Goal: Task Accomplishment & Management: Manage account settings

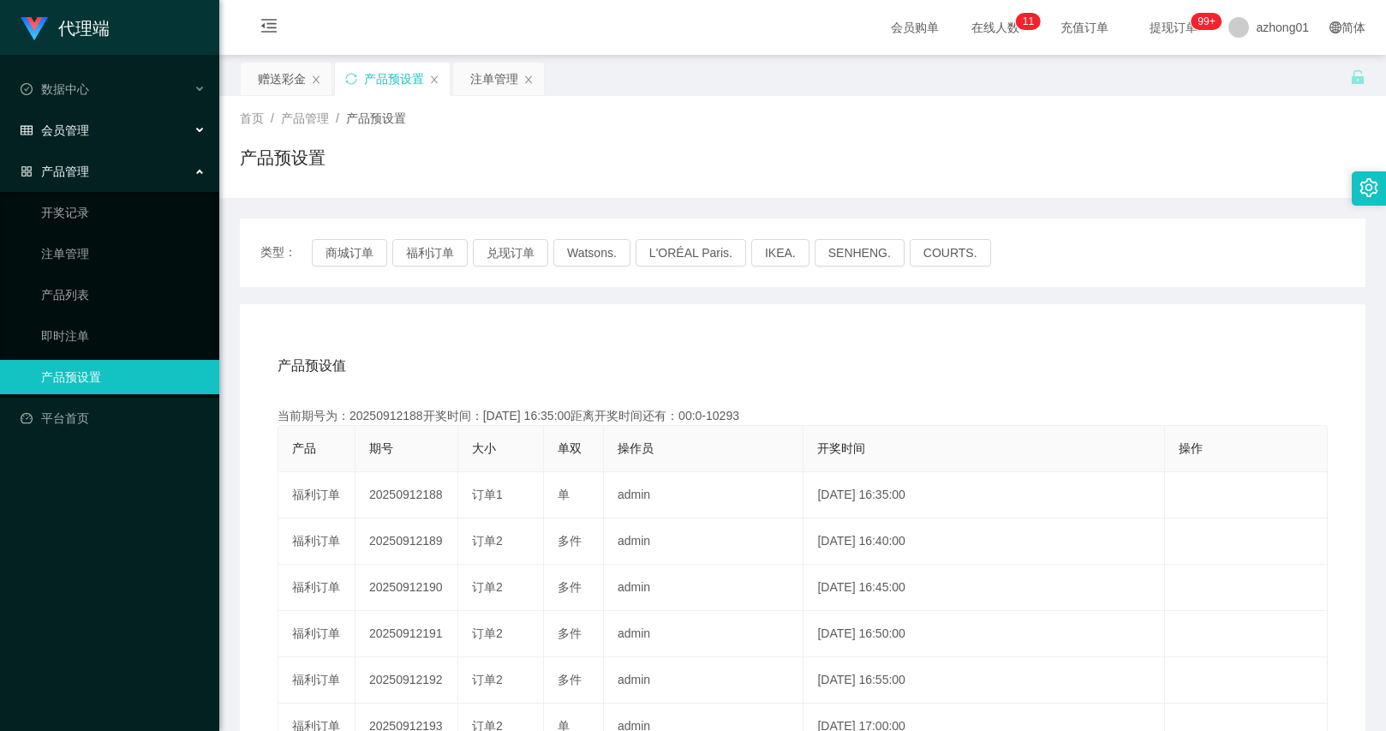
click at [129, 139] on div "会员管理" at bounding box center [109, 130] width 219 height 34
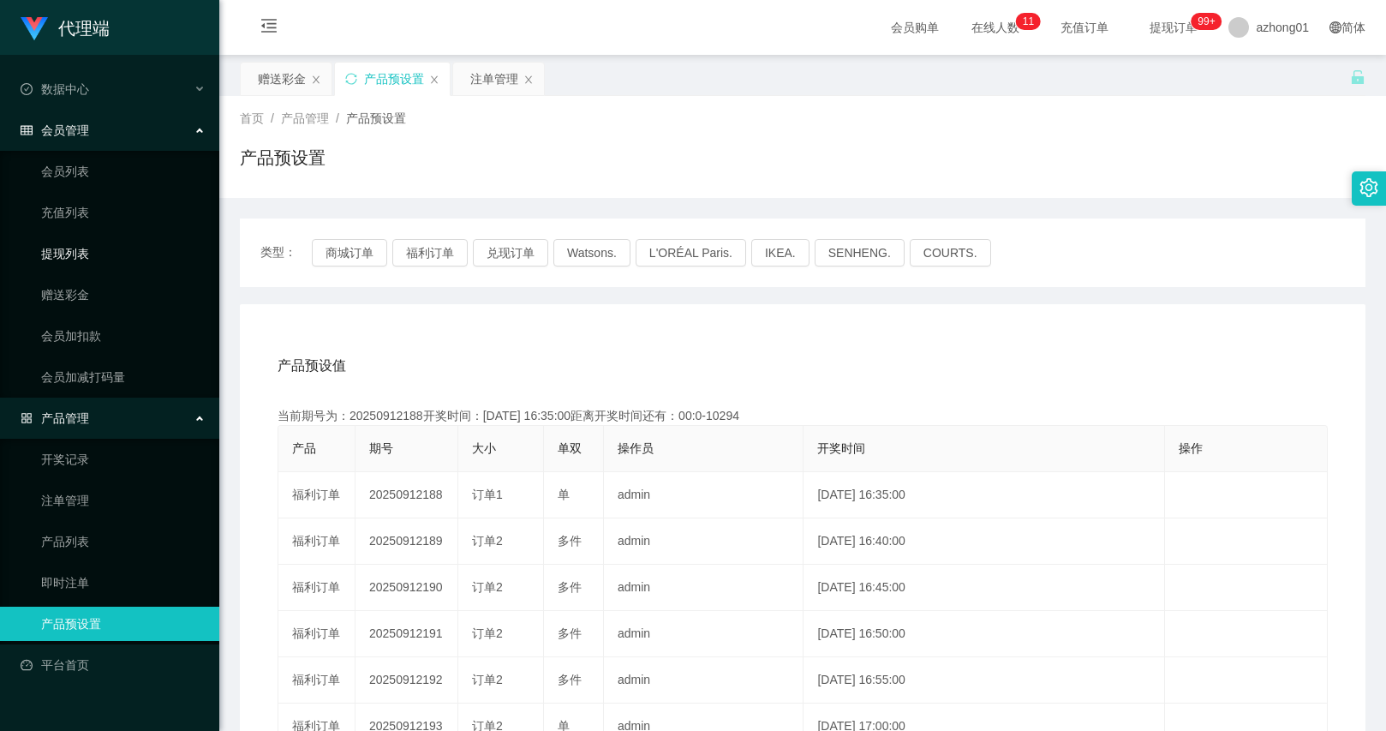
click at [86, 266] on link "提现列表" at bounding box center [123, 253] width 165 height 34
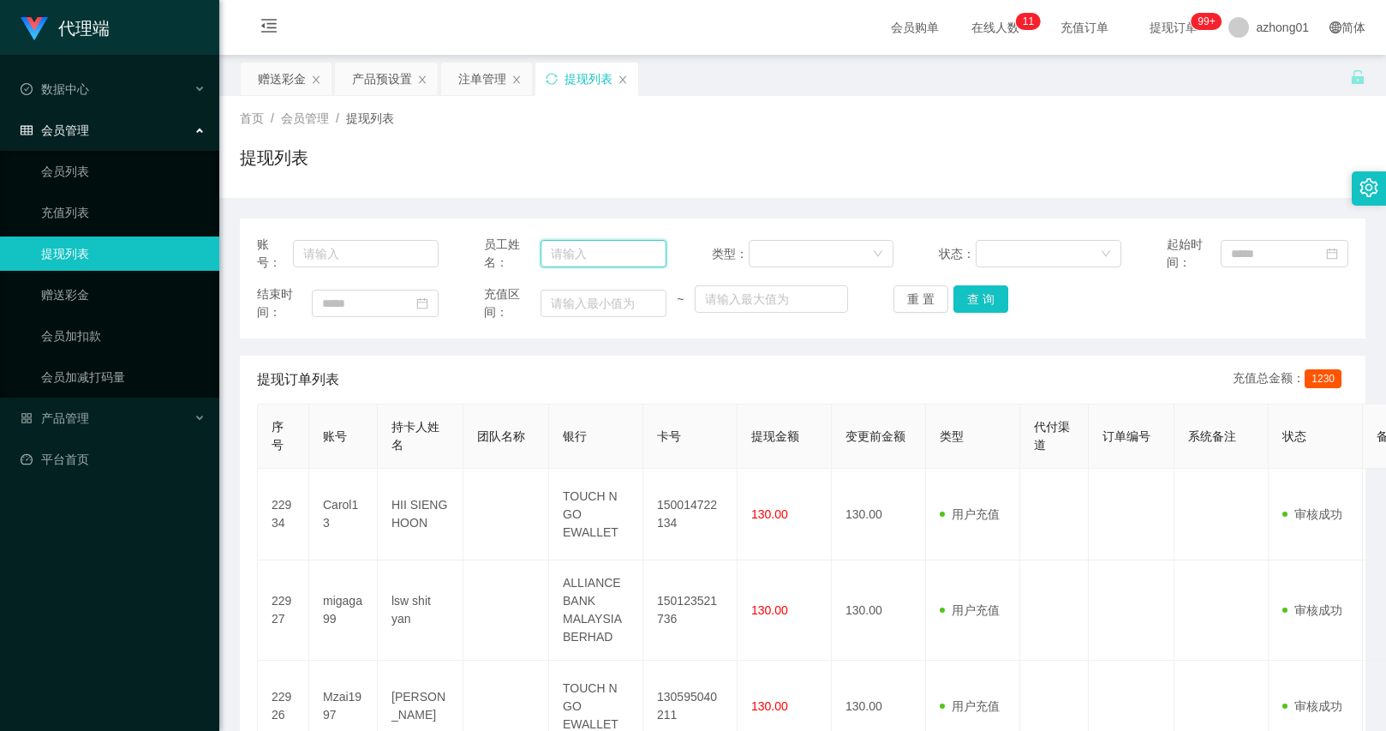
click at [584, 261] on input "text" at bounding box center [604, 253] width 126 height 27
click at [369, 268] on div "账号：" at bounding box center [348, 254] width 182 height 36
click at [383, 259] on input "text" at bounding box center [366, 253] width 146 height 27
paste input "Yap1234"
type input "Yap1234"
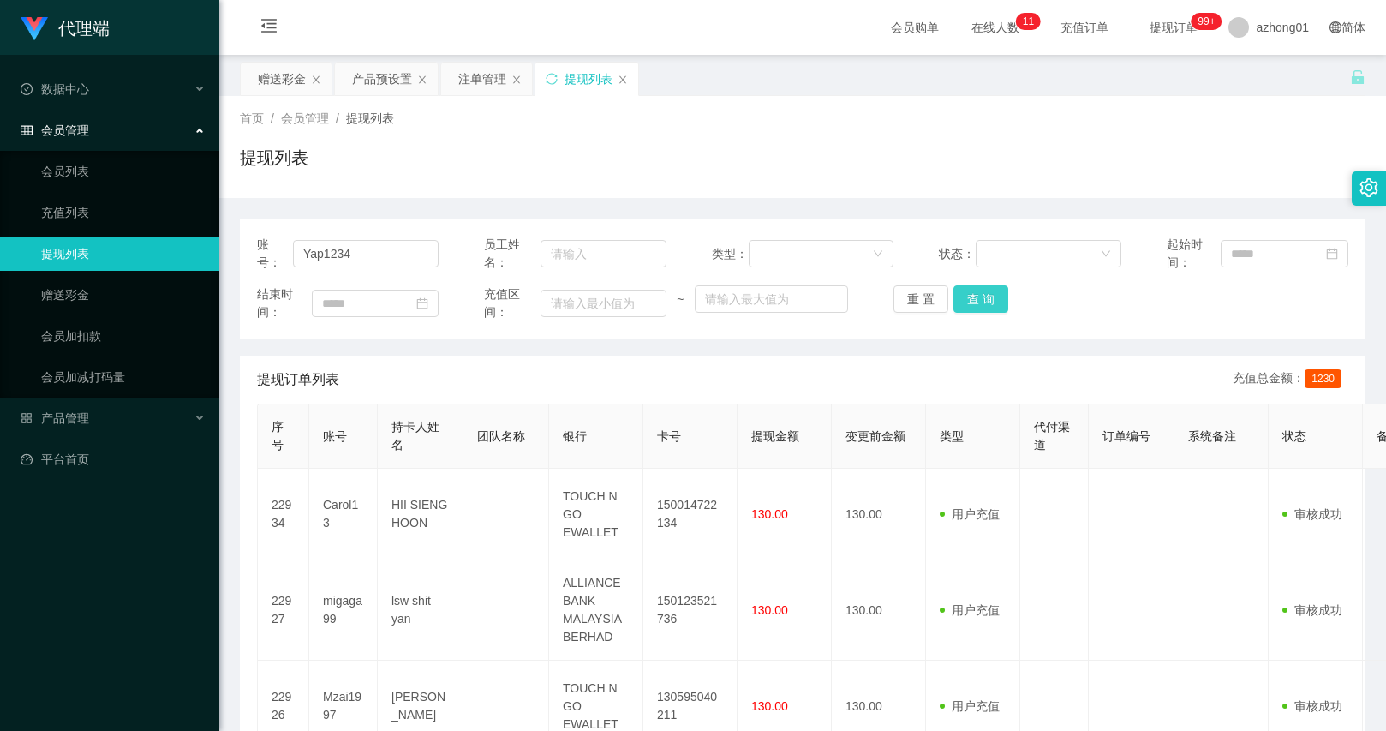
click at [966, 296] on button "查 询" at bounding box center [981, 298] width 55 height 27
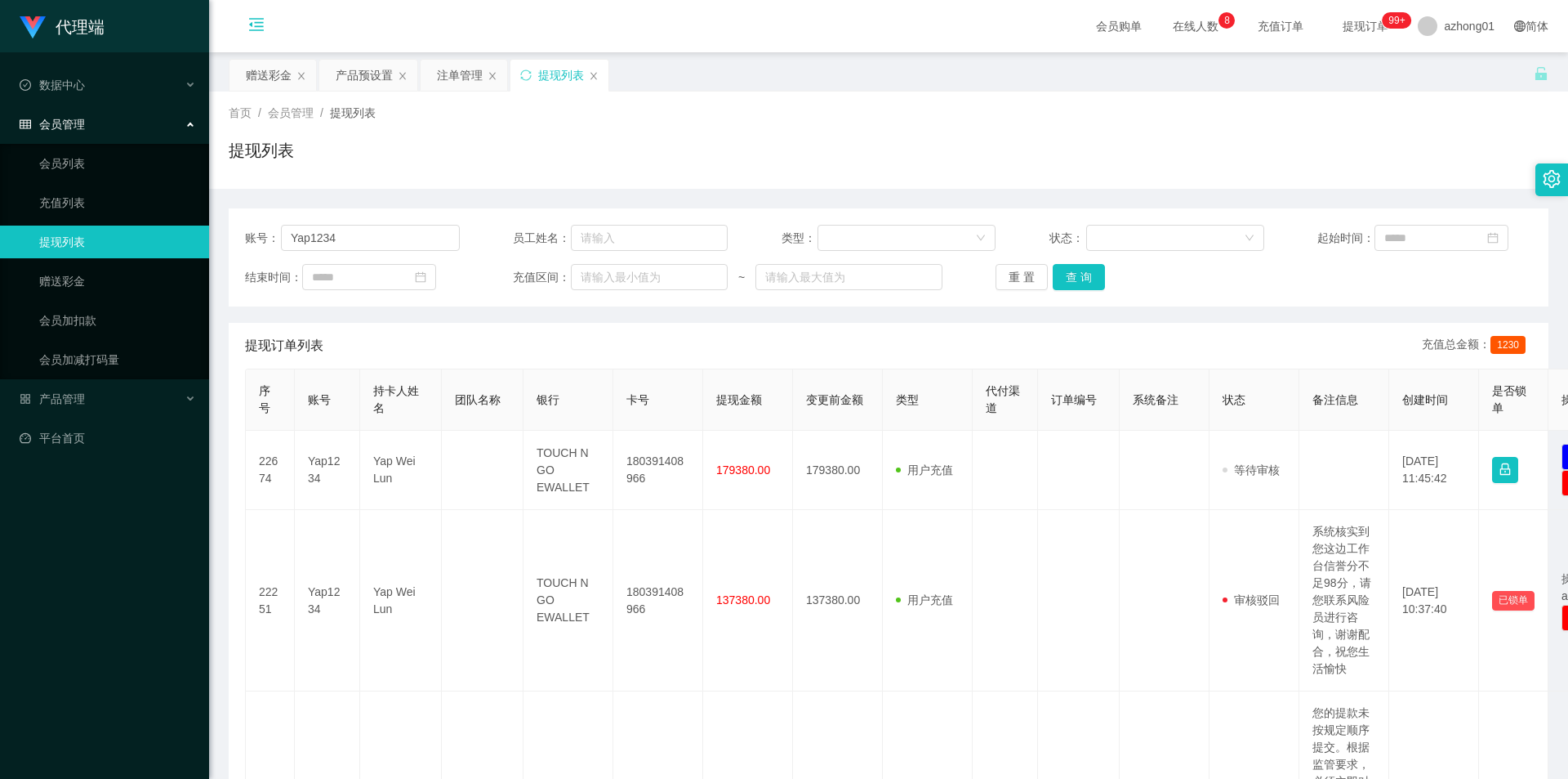
click at [270, 31] on icon "图标: menu-fold" at bounding box center [256, 27] width 55 height 52
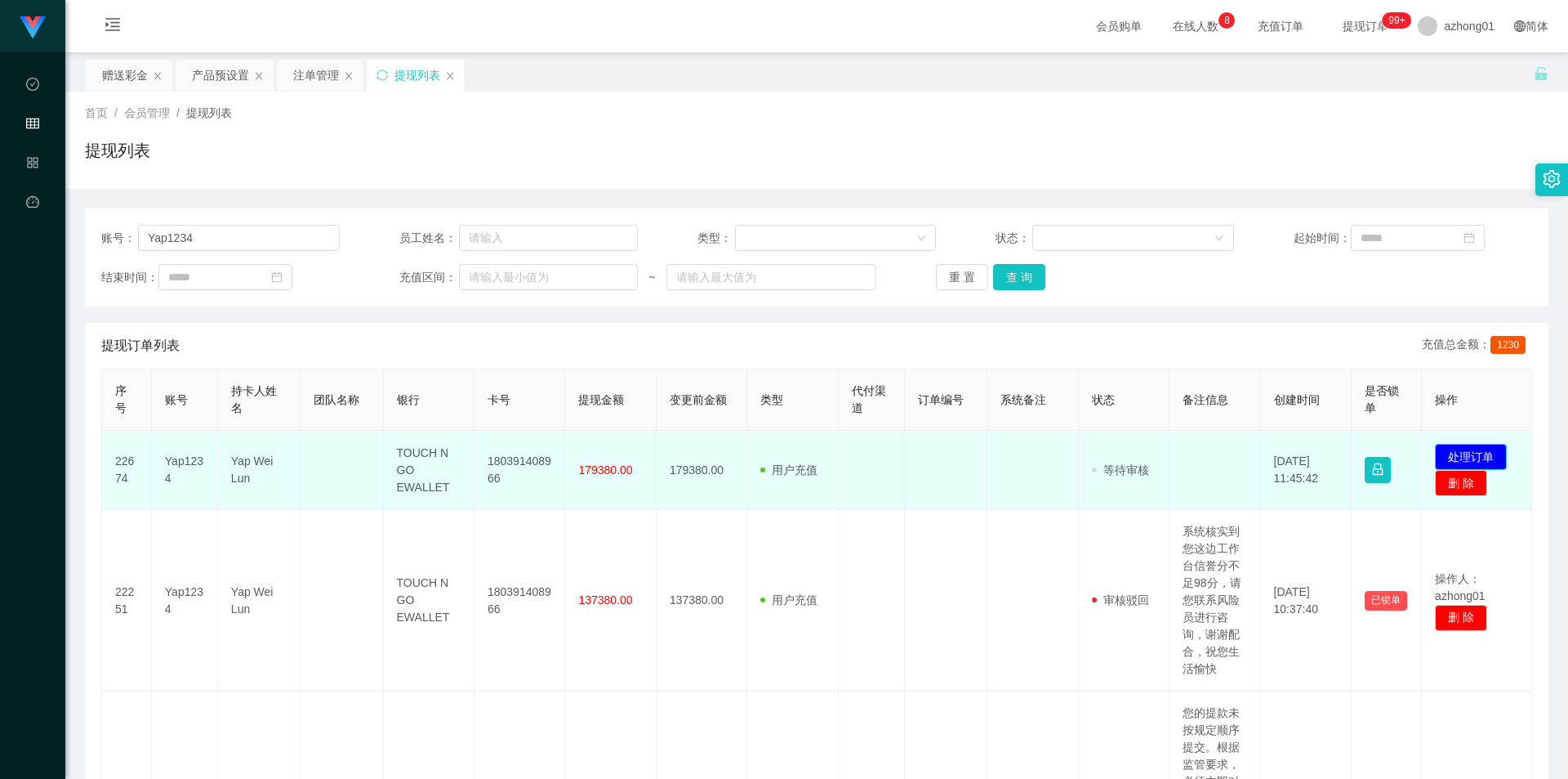
click at [1320, 455] on button "处理订单" at bounding box center [1470, 456] width 71 height 26
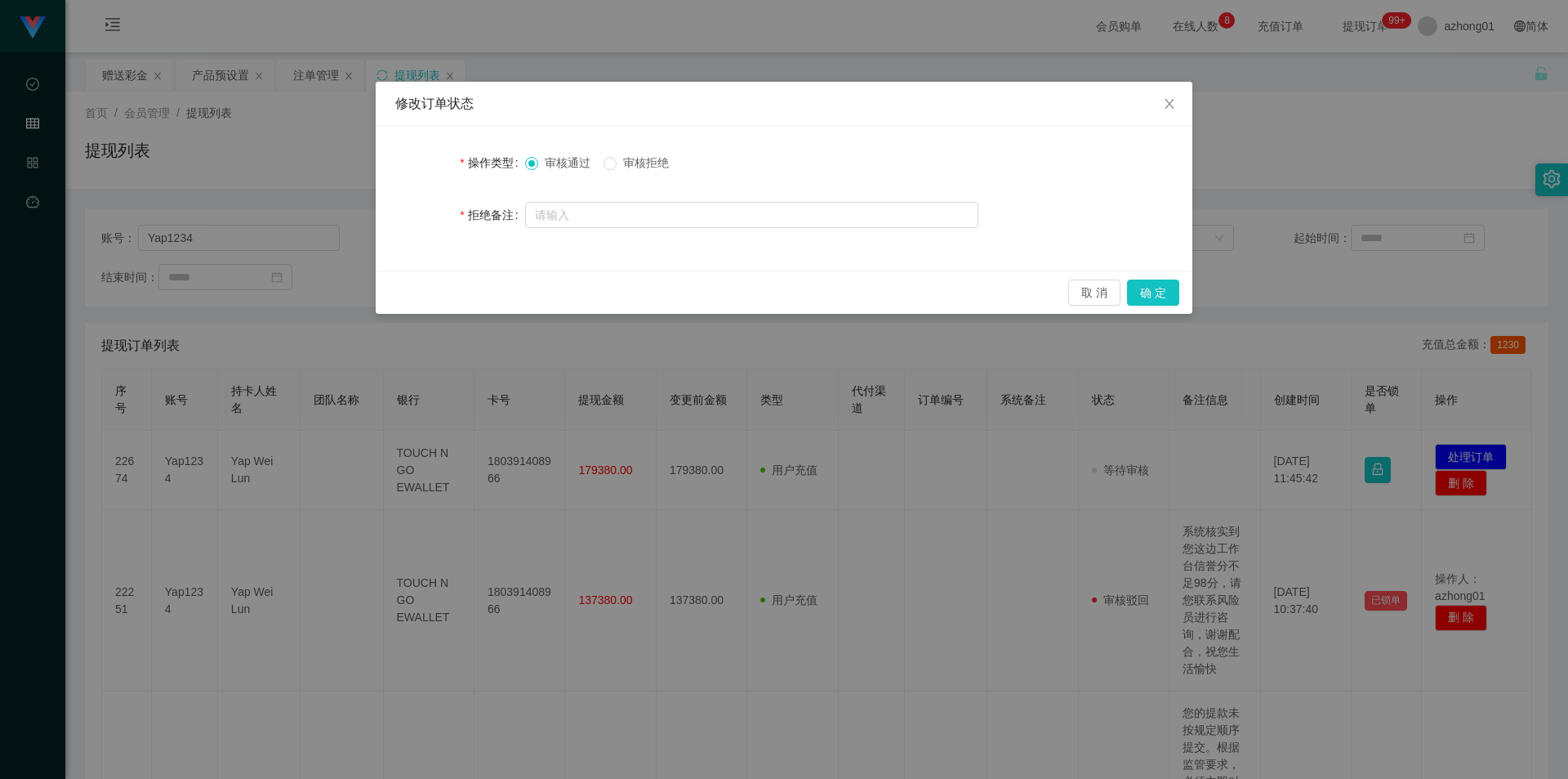
click at [670, 169] on span "审核拒绝" at bounding box center [646, 163] width 59 height 13
click at [1155, 293] on button "确 定" at bounding box center [1152, 292] width 52 height 26
